Goal: Navigation & Orientation: Find specific page/section

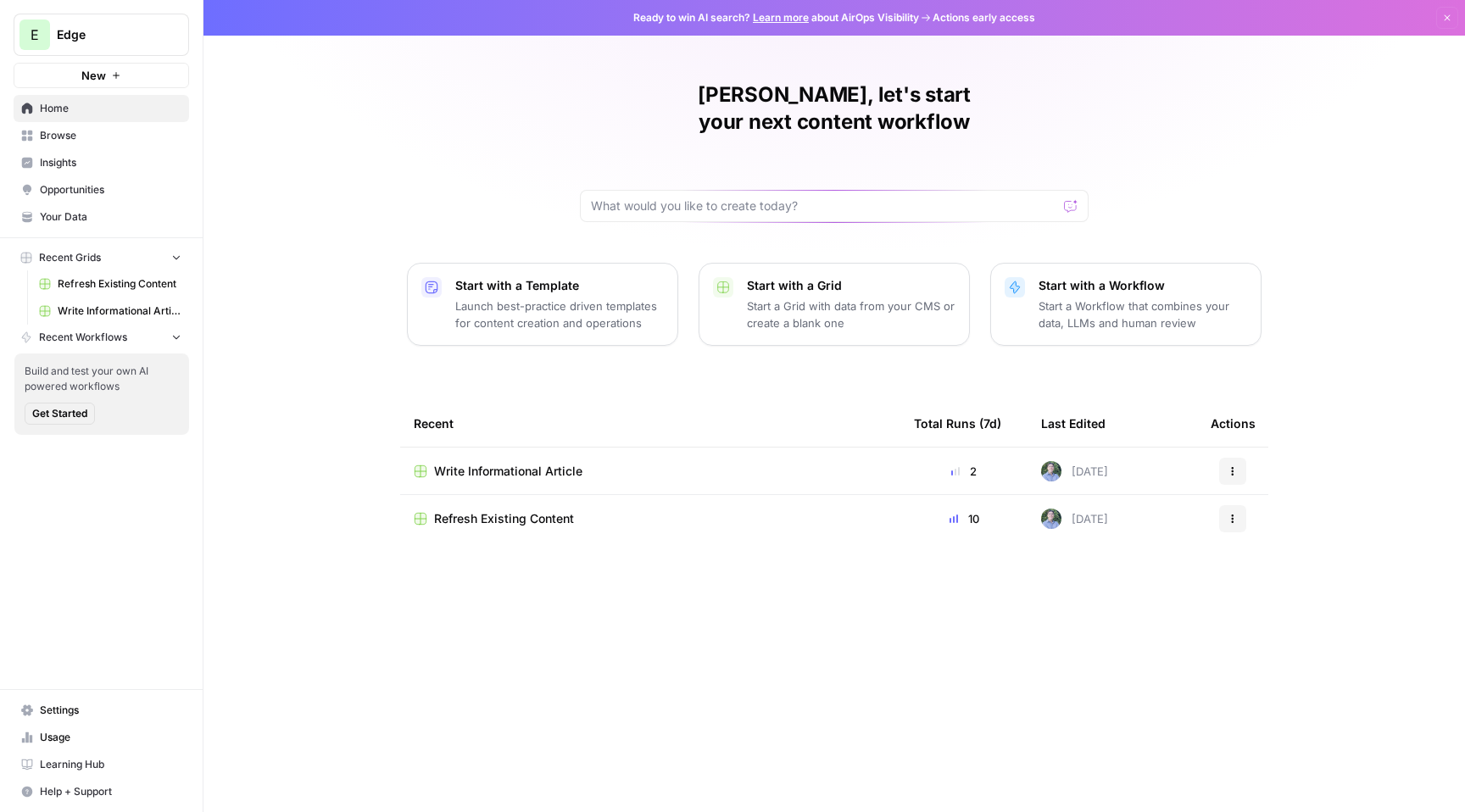
click at [115, 162] on span "Insights" at bounding box center [111, 162] width 142 height 15
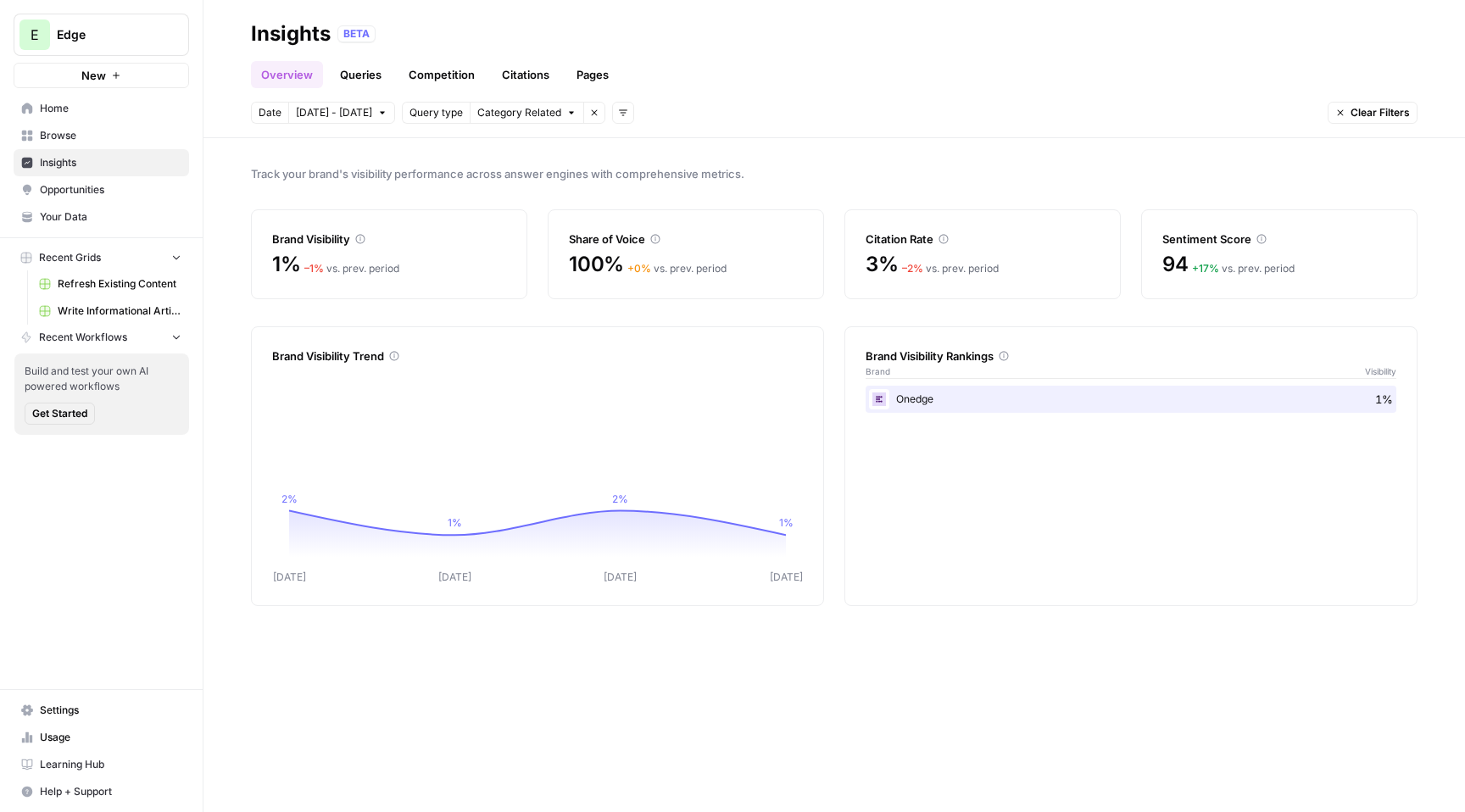
click at [126, 200] on link "Opportunities" at bounding box center [102, 189] width 175 height 27
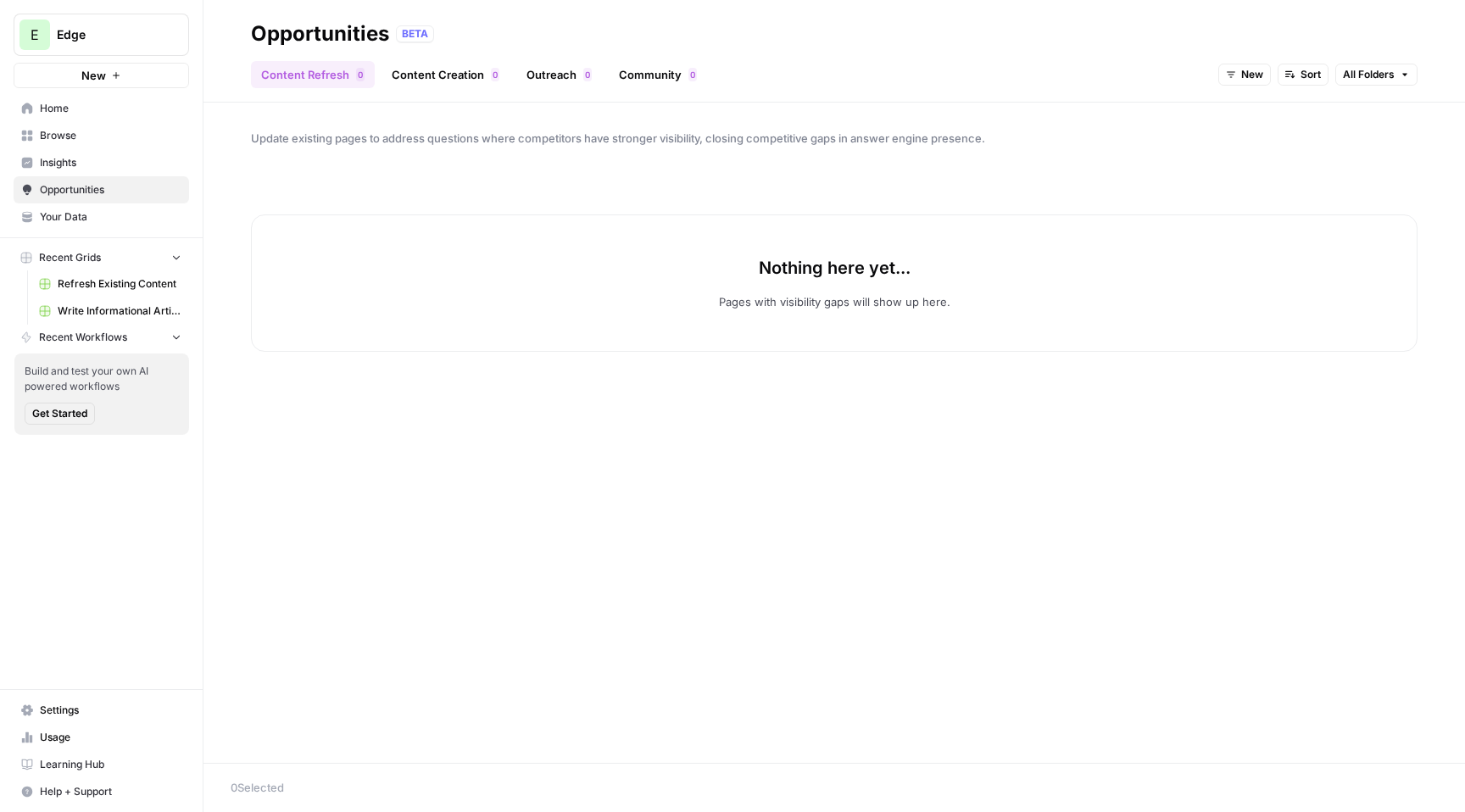
click at [99, 158] on span "Insights" at bounding box center [111, 162] width 142 height 15
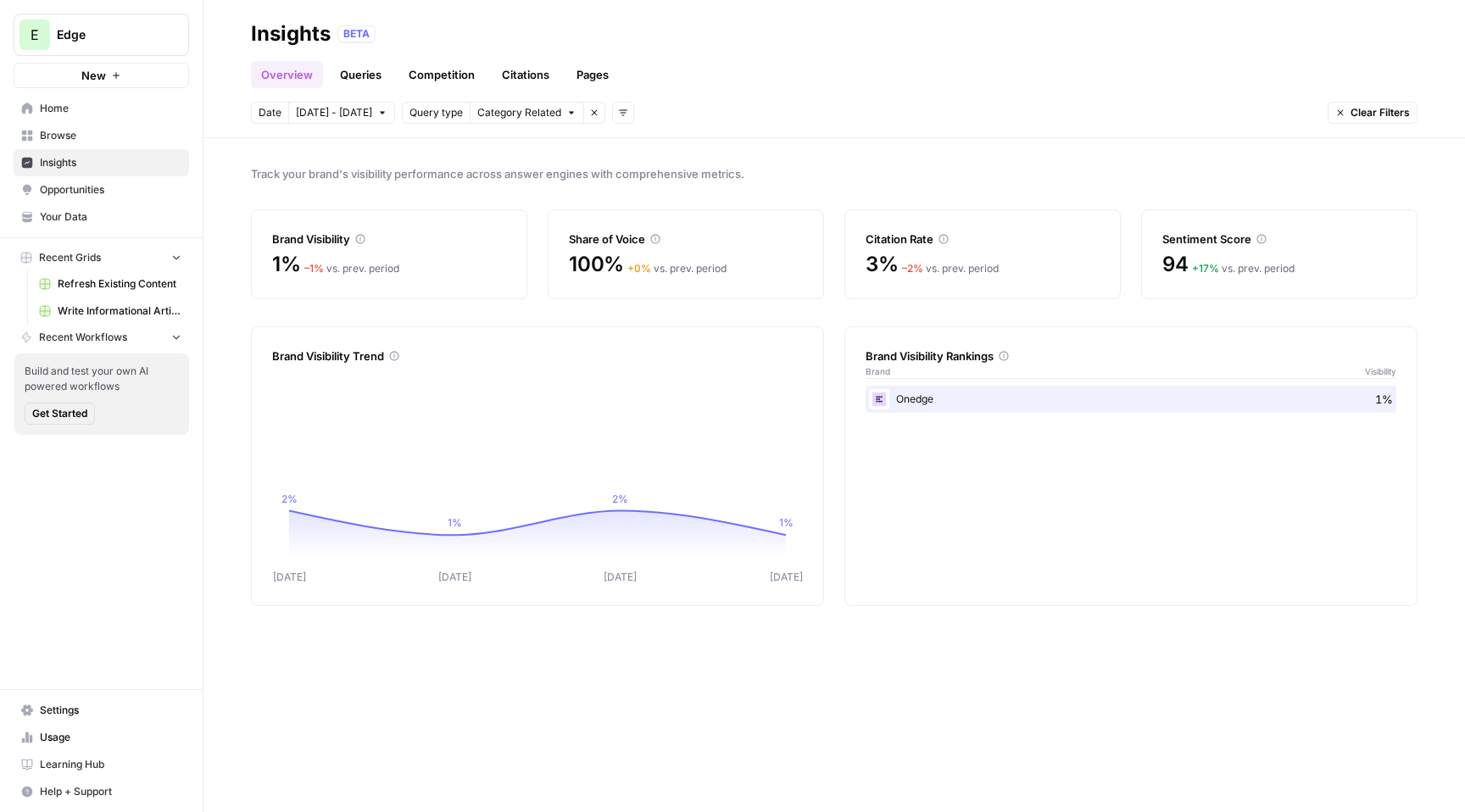
click at [91, 117] on link "Home" at bounding box center [102, 108] width 175 height 27
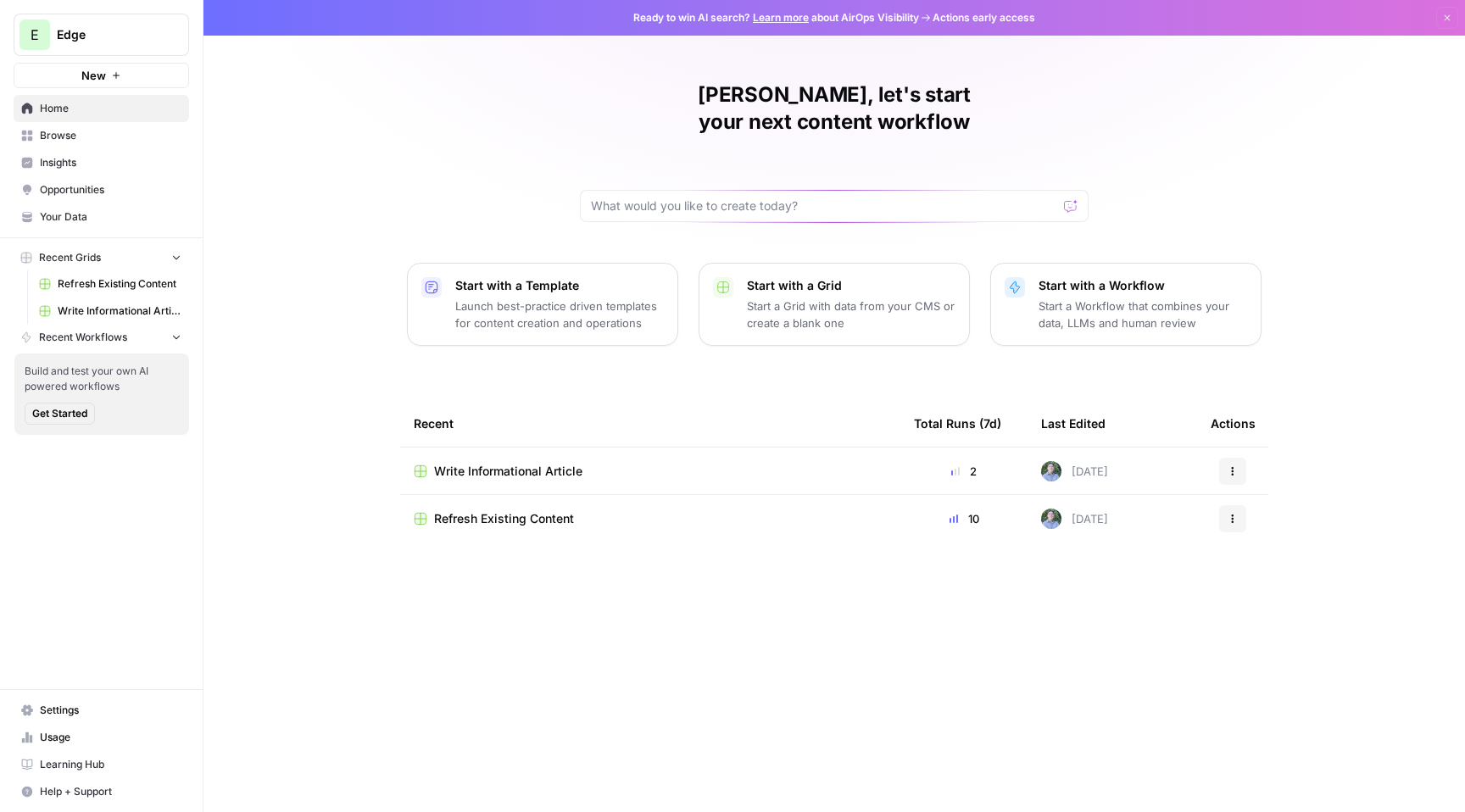
click at [112, 225] on link "Your Data" at bounding box center [102, 216] width 175 height 27
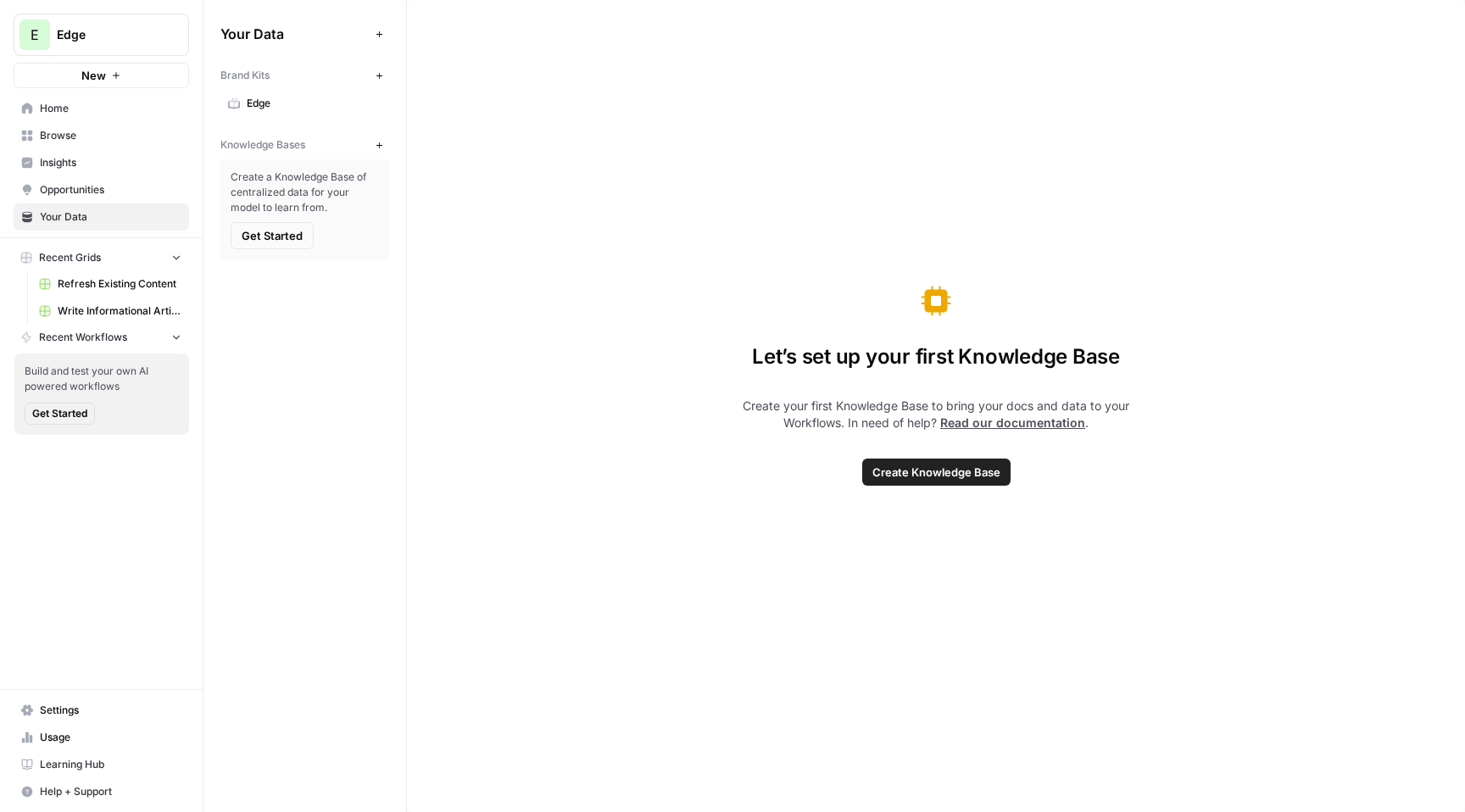
click at [283, 98] on span "Edge" at bounding box center [313, 103] width 135 height 15
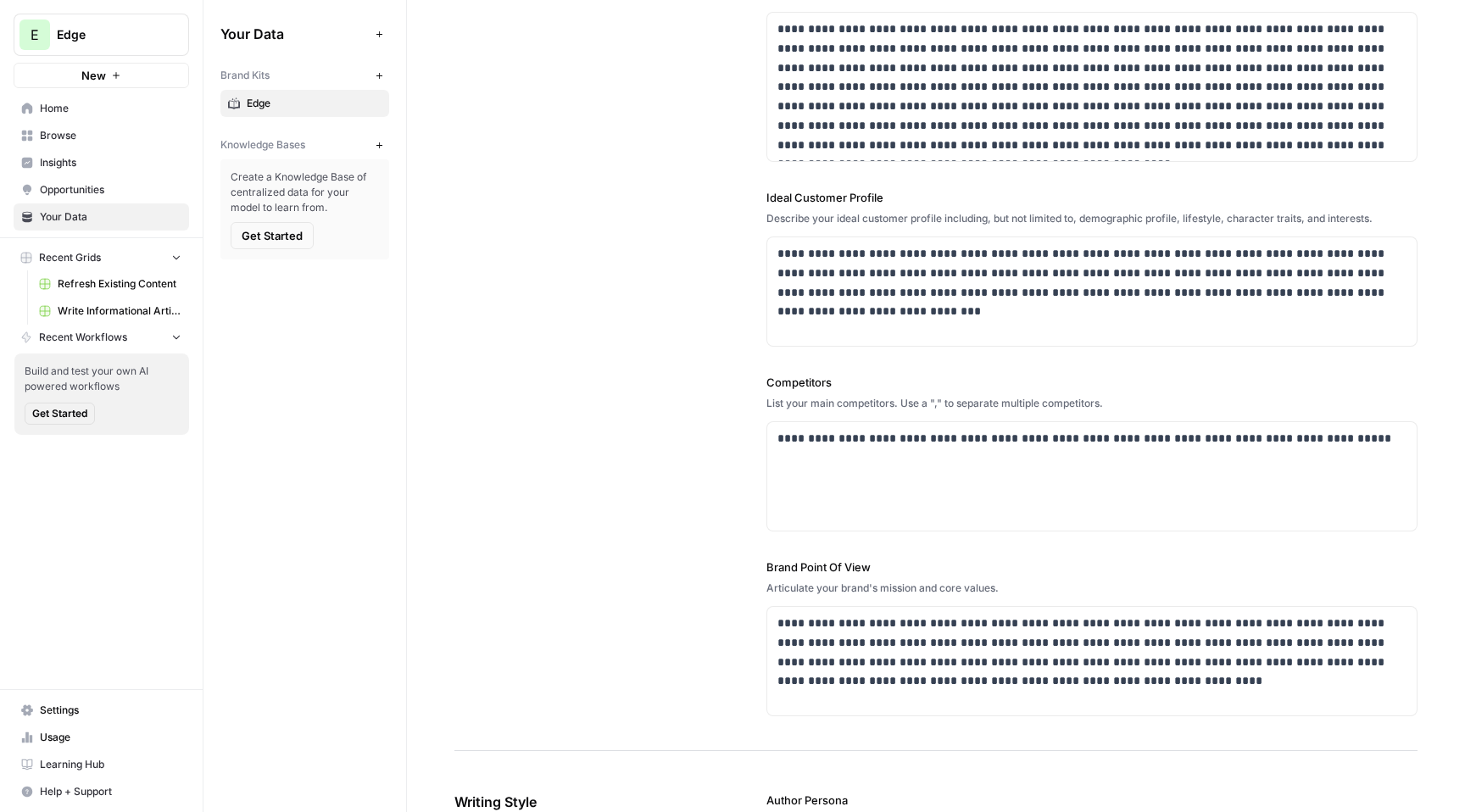
scroll to position [241, 0]
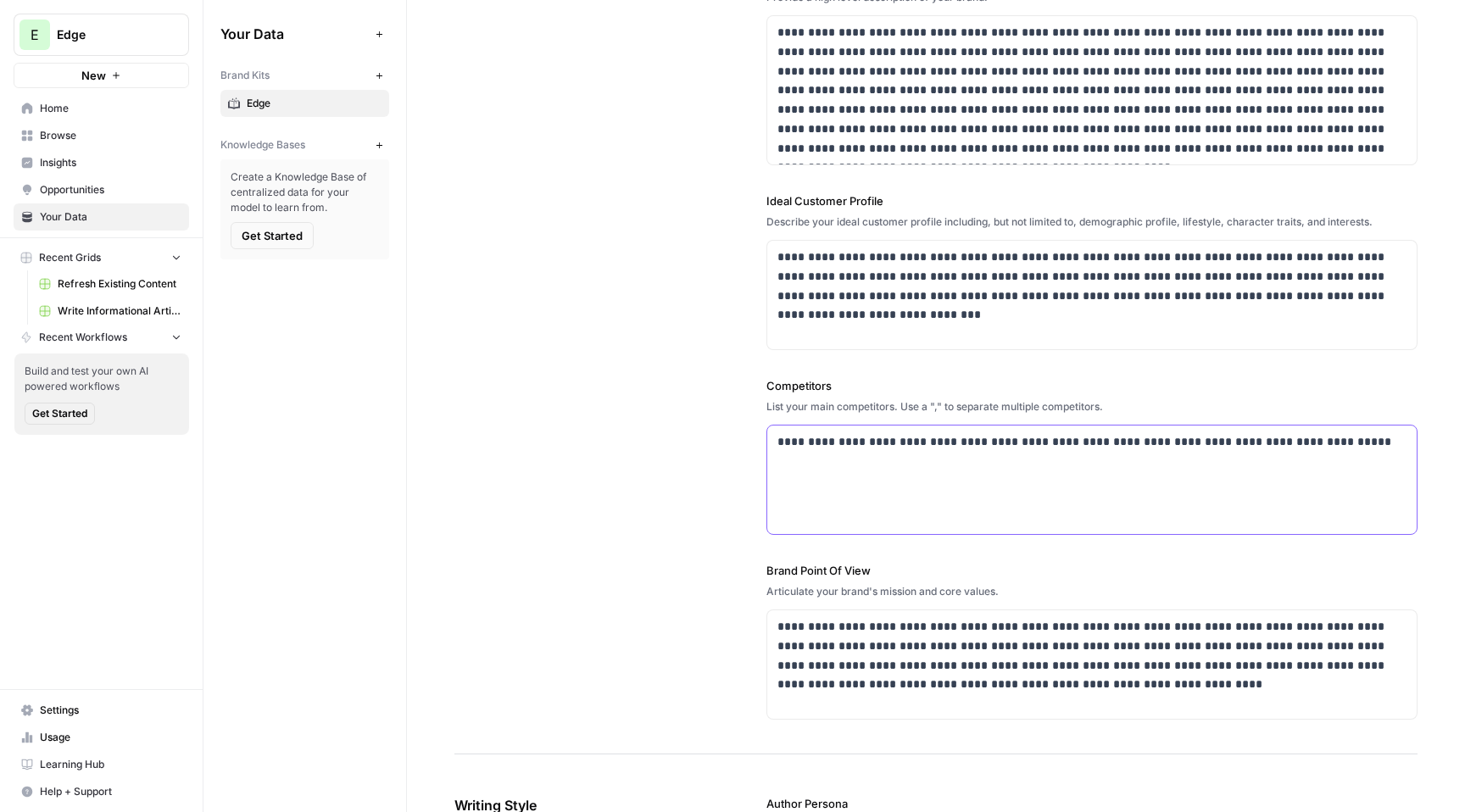
click at [958, 446] on p "**********" at bounding box center [1091, 442] width 629 height 20
drag, startPoint x: 1371, startPoint y: 446, endPoint x: 767, endPoint y: 434, distance: 604.1
click at [767, 434] on div "**********" at bounding box center [1092, 479] width 651 height 110
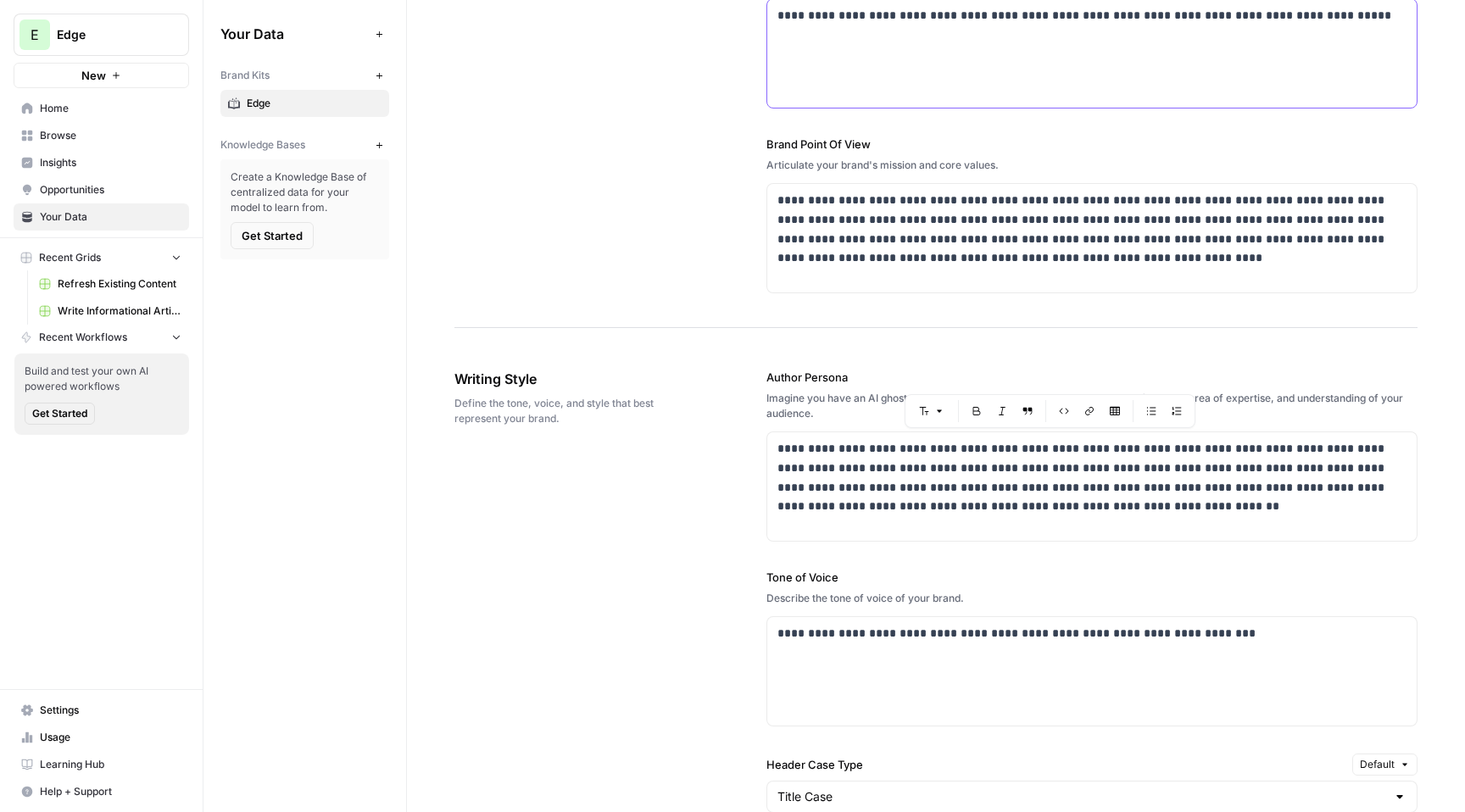
scroll to position [0, 0]
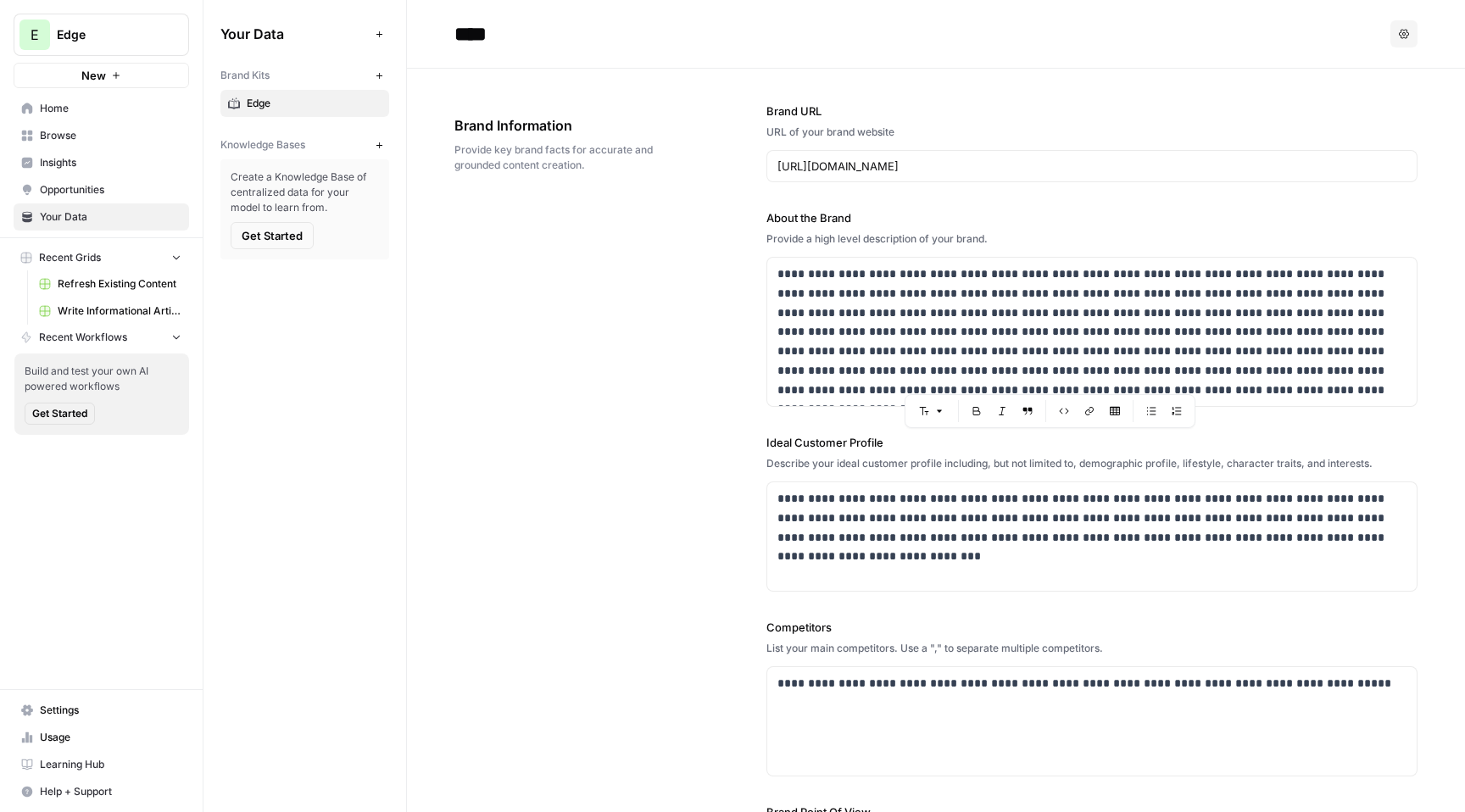
click at [113, 173] on link "Insights" at bounding box center [102, 162] width 175 height 27
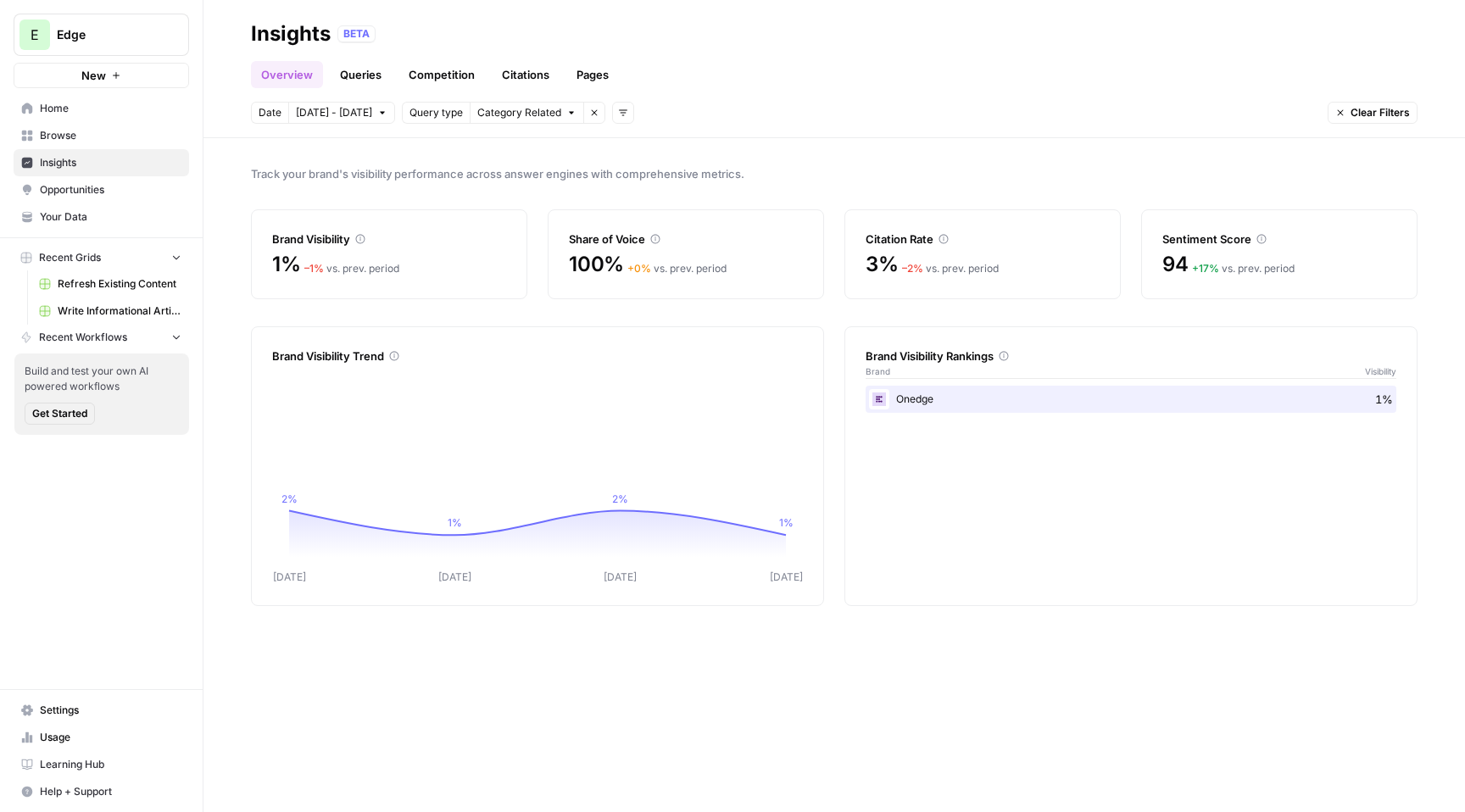
click at [358, 74] on link "Queries" at bounding box center [361, 74] width 62 height 27
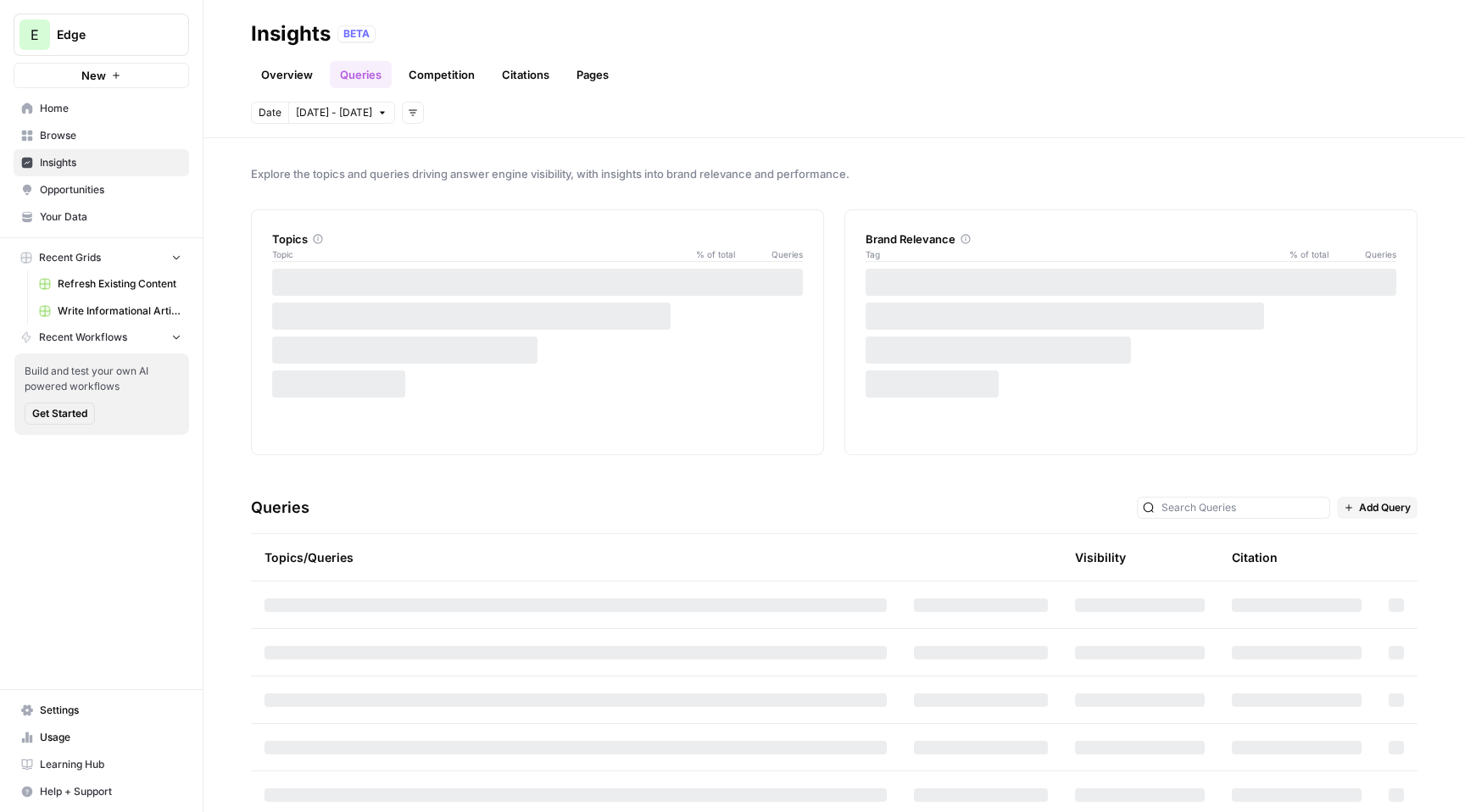
click at [297, 70] on link "Overview" at bounding box center [286, 74] width 72 height 27
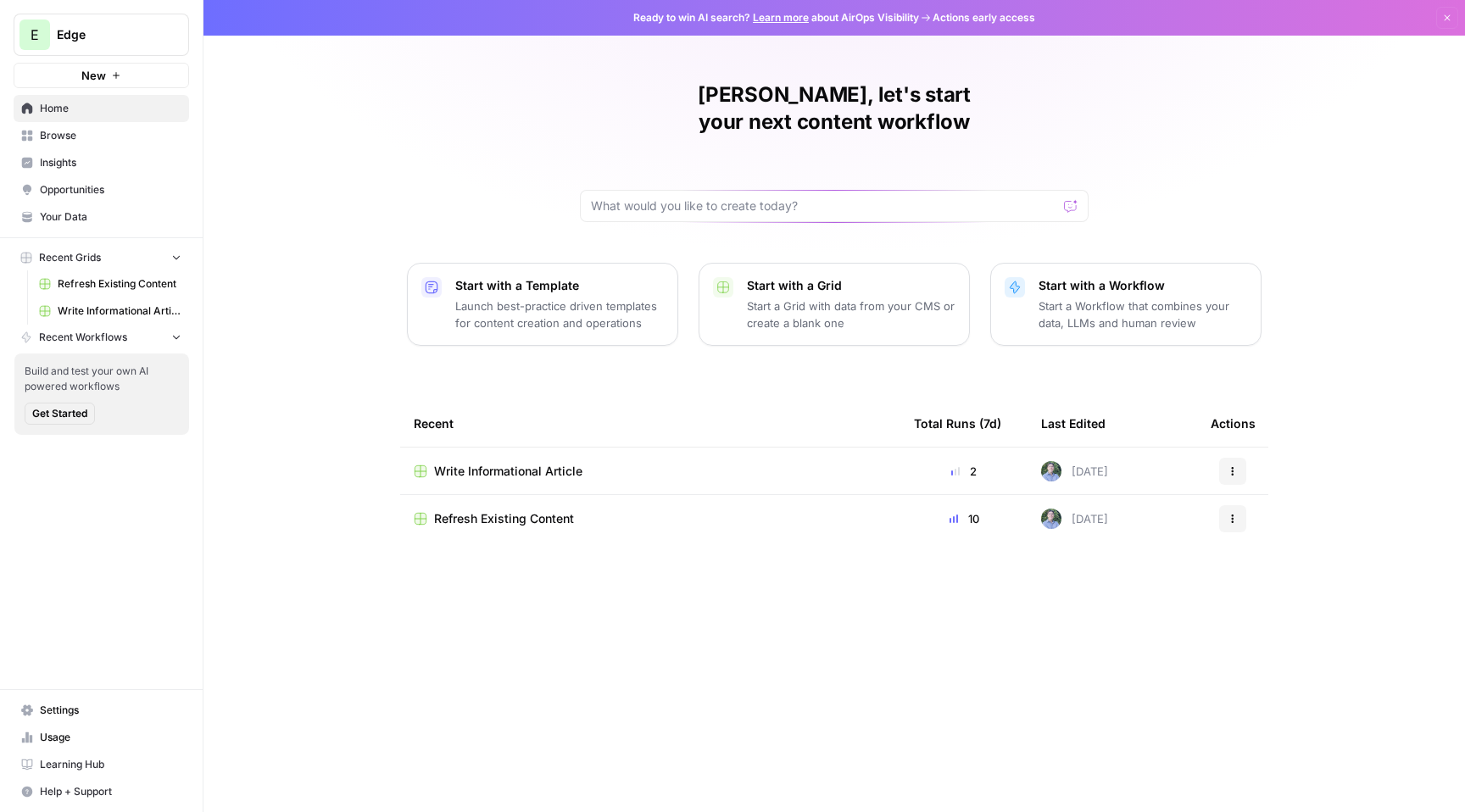
click at [138, 40] on span "Edge" at bounding box center [108, 34] width 103 height 17
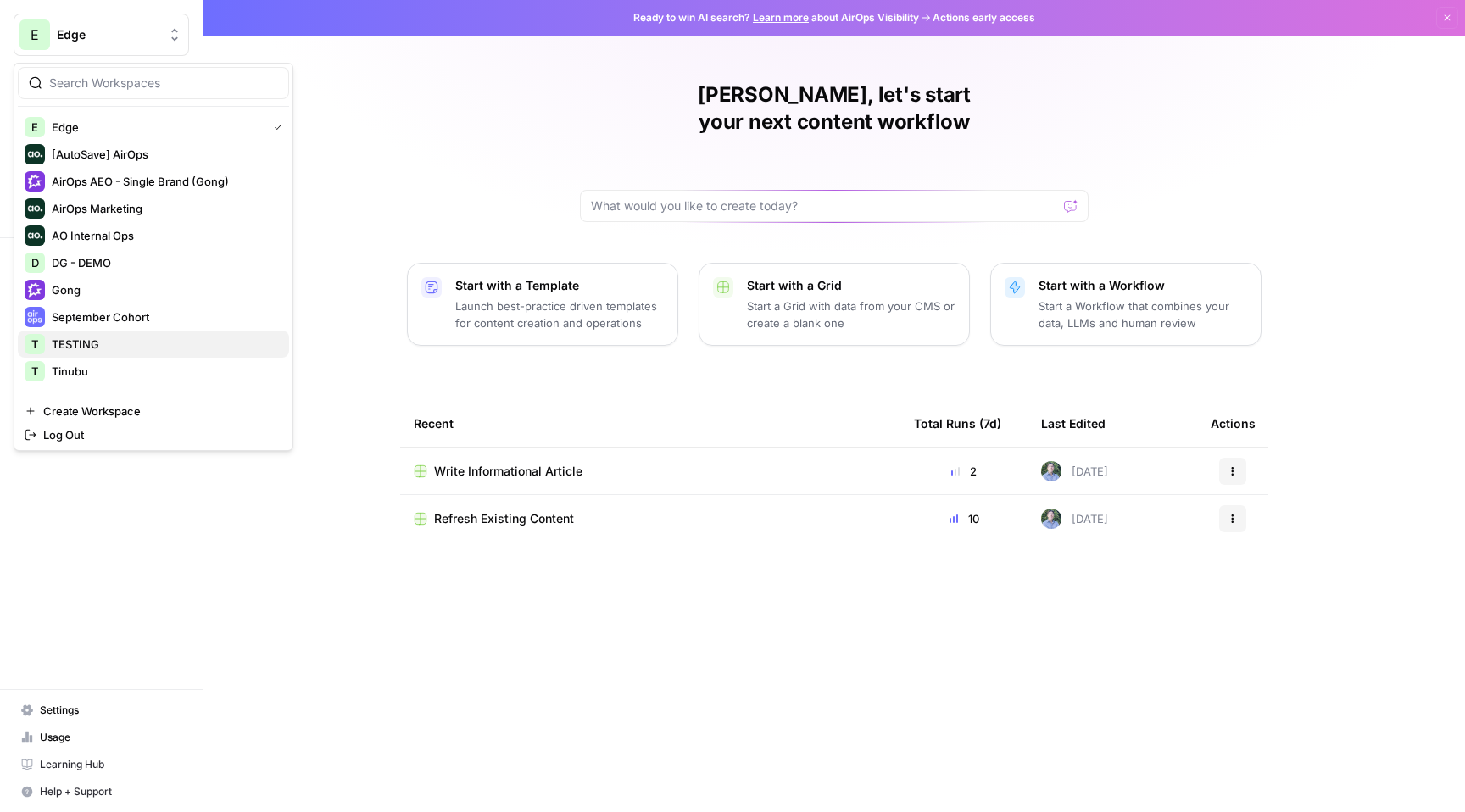
scroll to position [54, 0]
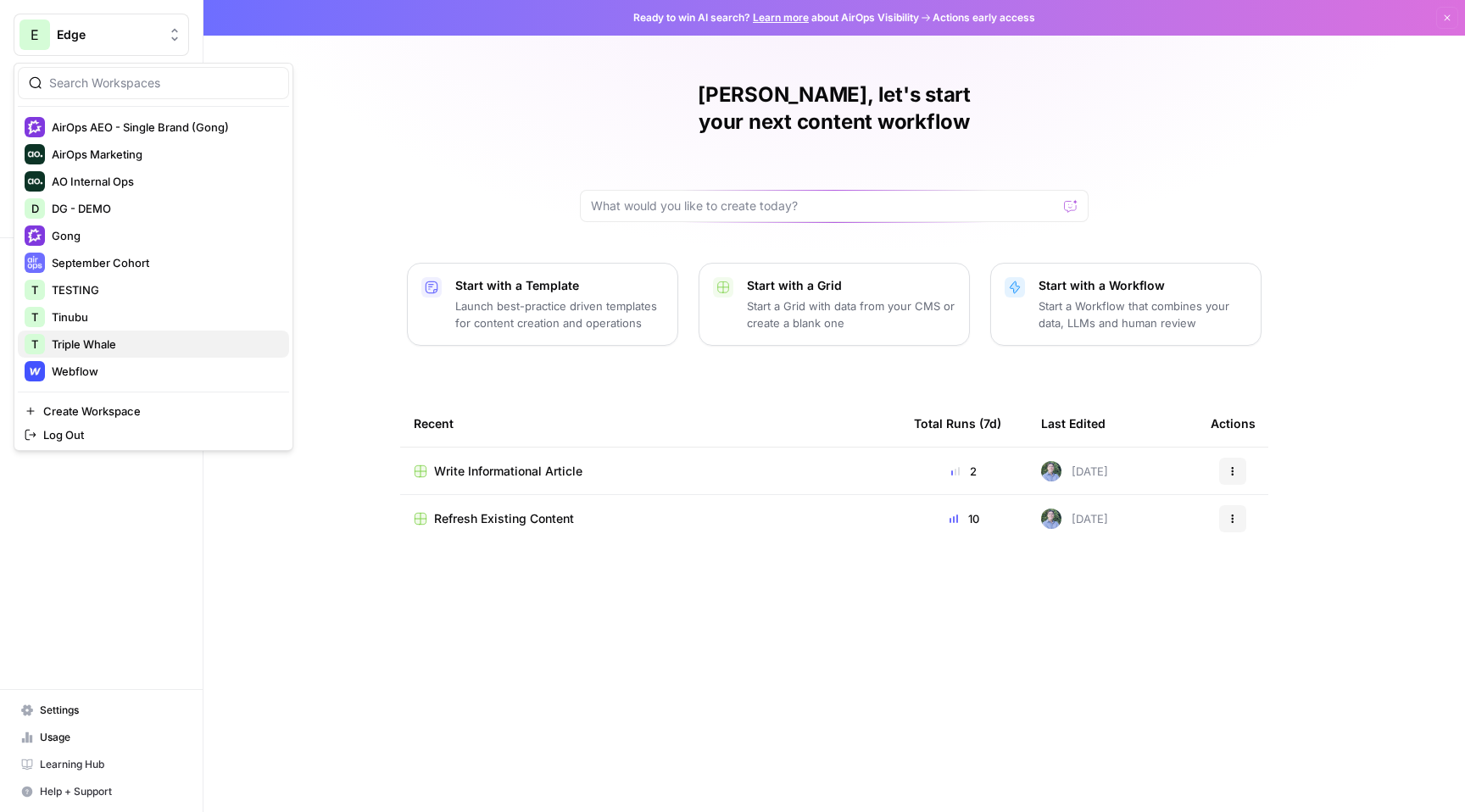
click at [139, 344] on span "Triple Whale" at bounding box center [163, 344] width 224 height 17
